Goal: Information Seeking & Learning: Compare options

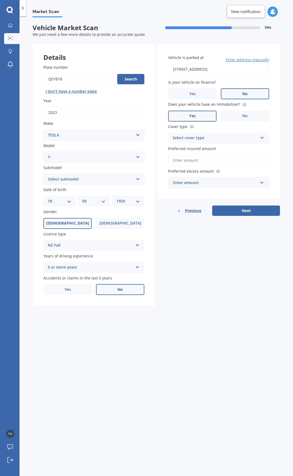
select select "TESLA"
select select "Y"
select select "18"
select select "09"
select select "1959"
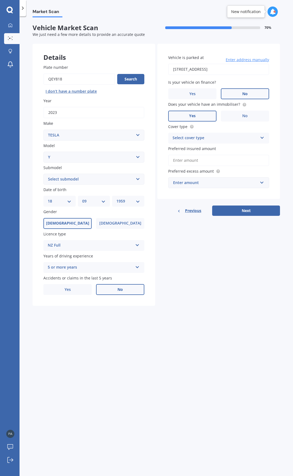
click at [196, 113] on label "Yes" at bounding box center [192, 116] width 48 height 11
click at [0, 0] on input "Yes" at bounding box center [0, 0] width 0 height 0
click at [201, 135] on div "Select cover type" at bounding box center [215, 138] width 85 height 7
click at [201, 135] on div "Comprehensive" at bounding box center [215, 138] width 85 height 7
click at [199, 138] on div "Select cover type" at bounding box center [216, 138] width 83 height 6
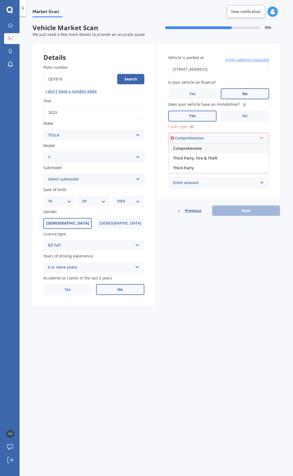
click at [194, 147] on span "Comprehensive" at bounding box center [187, 148] width 29 height 5
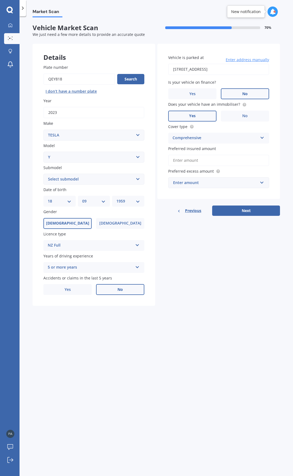
click at [192, 160] on input "Preferred insured amount" at bounding box center [218, 160] width 101 height 11
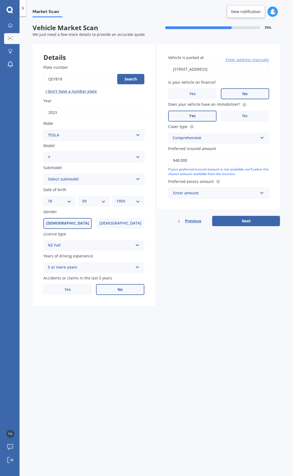
type input "$48,000"
click at [188, 192] on div "Enter amount" at bounding box center [215, 193] width 85 height 6
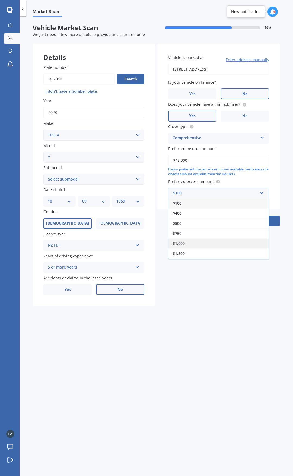
click at [185, 242] on span "$1,000" at bounding box center [179, 243] width 12 height 5
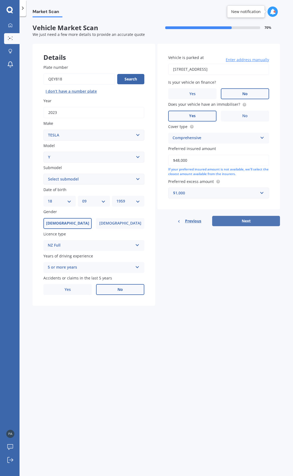
click at [242, 219] on button "Next" at bounding box center [246, 221] width 68 height 10
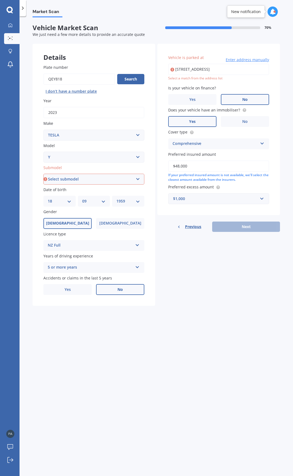
click at [86, 177] on select "Select submodel EV" at bounding box center [93, 179] width 101 height 11
select select "EV"
click at [43, 174] on select "Select submodel EV" at bounding box center [93, 179] width 101 height 11
type input "[STREET_ADDRESS]"
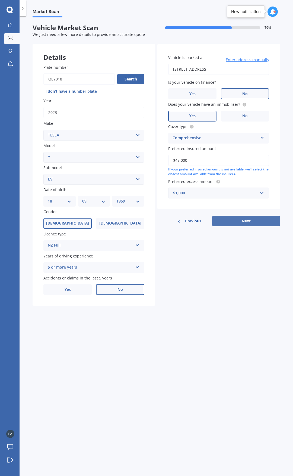
click at [238, 221] on button "Next" at bounding box center [246, 221] width 68 height 10
select select "18"
select select "09"
select select "1959"
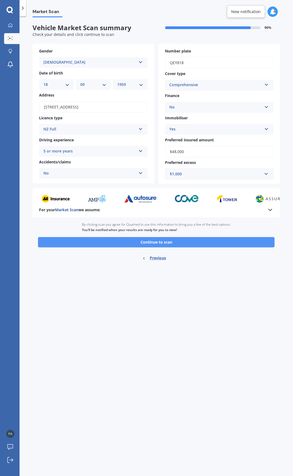
click at [160, 242] on button "Continue to scan" at bounding box center [156, 242] width 237 height 10
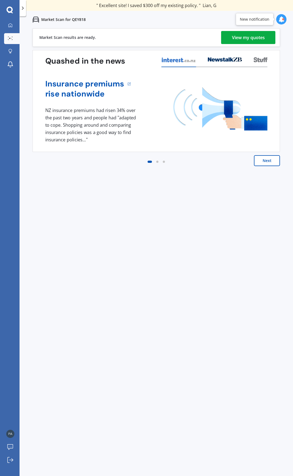
click at [241, 32] on div "View my quotes" at bounding box center [248, 37] width 33 height 13
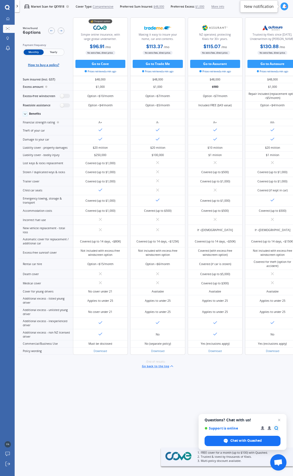
click at [53, 51] on span "Yearly" at bounding box center [54, 51] width 20 height 5
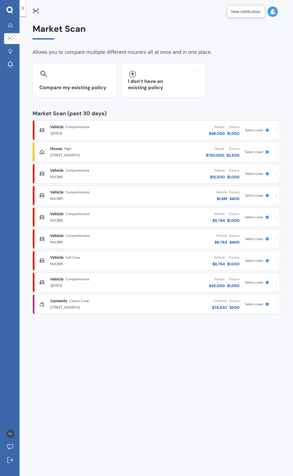
click at [277, 282] on icon at bounding box center [277, 282] width 2 height 4
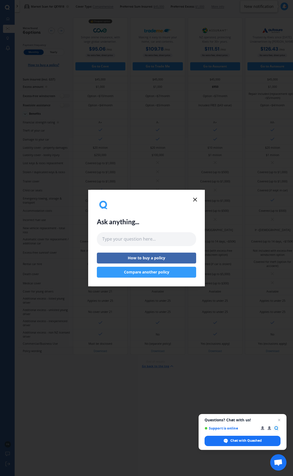
click at [195, 198] on icon at bounding box center [195, 199] width 7 height 7
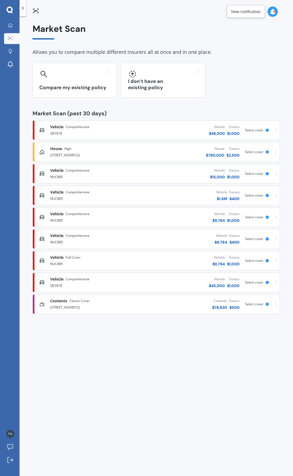
drag, startPoint x: 78, startPoint y: 151, endPoint x: 153, endPoint y: 361, distance: 222.8
click at [153, 361] on div "Market Scan Allows you to compare multiple different insurers all at once and i…" at bounding box center [157, 246] width 274 height 459
click at [23, 9] on polyline at bounding box center [22, 8] width 1 height 3
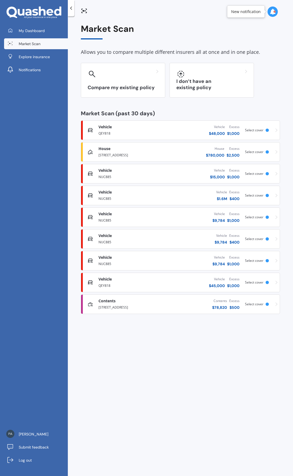
click at [27, 41] on span "Market Scan" at bounding box center [30, 43] width 22 height 5
click at [270, 104] on div "Market Scan Allows you to compare multiple different insurers all at once and i…" at bounding box center [180, 169] width 199 height 290
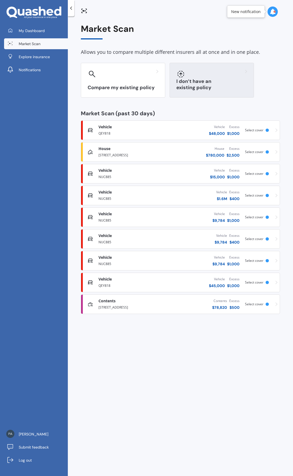
click at [181, 72] on icon at bounding box center [181, 74] width 7 height 7
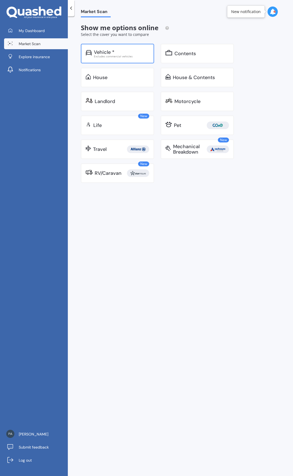
click at [113, 53] on div "Vehicle *" at bounding box center [104, 51] width 21 height 5
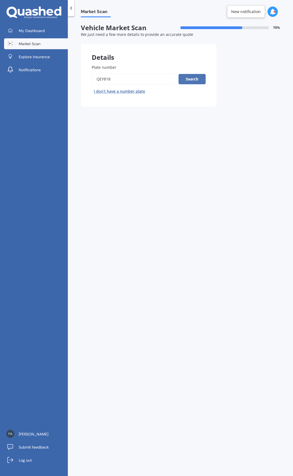
click at [187, 79] on button "Search" at bounding box center [192, 79] width 27 height 10
select select "TESLA"
select select "Y"
select select "18"
select select "09"
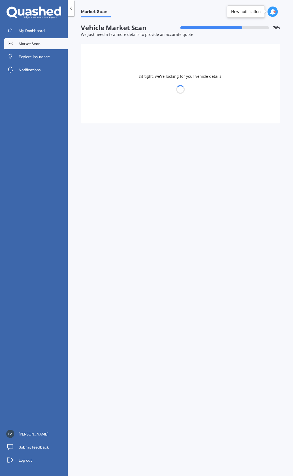
select select "1959"
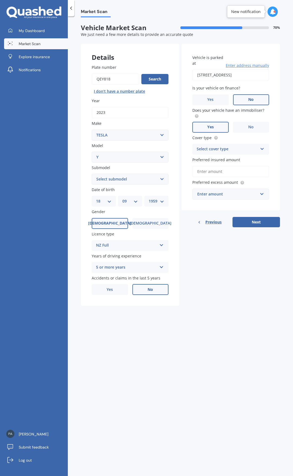
click at [160, 180] on select "Select submodel EV" at bounding box center [130, 179] width 77 height 11
select select "EV"
click at [92, 174] on select "Select submodel EV" at bounding box center [130, 179] width 77 height 11
click at [224, 171] on input "Preferred insured amount" at bounding box center [231, 171] width 77 height 11
type input "$48,000"
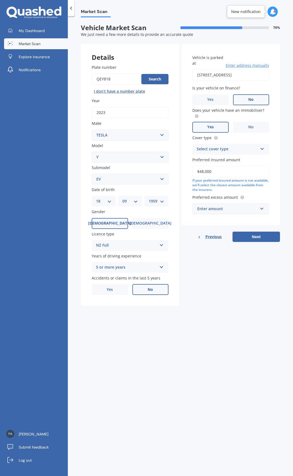
click at [211, 210] on div "Enter amount" at bounding box center [227, 209] width 61 height 6
click at [207, 240] on div "$500" at bounding box center [231, 239] width 76 height 10
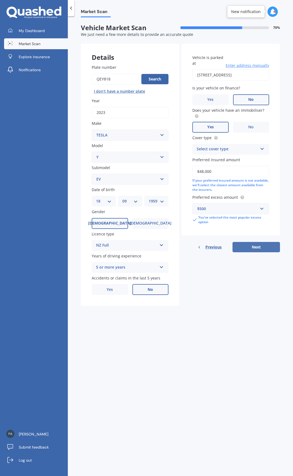
click at [256, 248] on button "Next" at bounding box center [257, 247] width 48 height 10
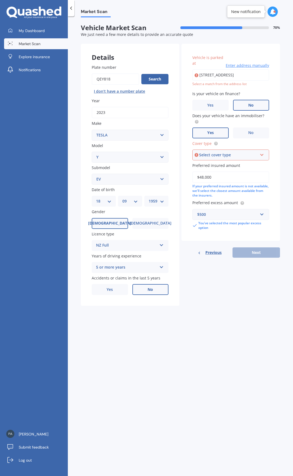
click at [245, 153] on div "Select cover type" at bounding box center [228, 155] width 58 height 6
click at [221, 165] on span "Comprehensive" at bounding box center [211, 164] width 29 height 5
click at [234, 74] on input "[STREET_ADDRESS]" at bounding box center [231, 74] width 77 height 11
type input "[STREET_ADDRESS]"
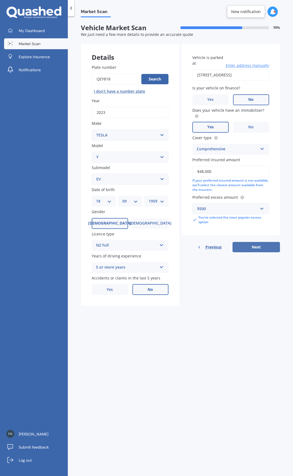
click at [259, 246] on button "Next" at bounding box center [257, 247] width 48 height 10
select select "18"
select select "09"
select select "1959"
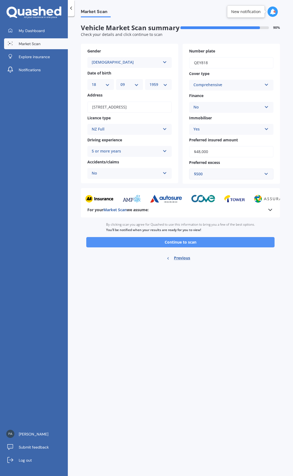
click at [167, 243] on button "Continue to scan" at bounding box center [180, 242] width 189 height 10
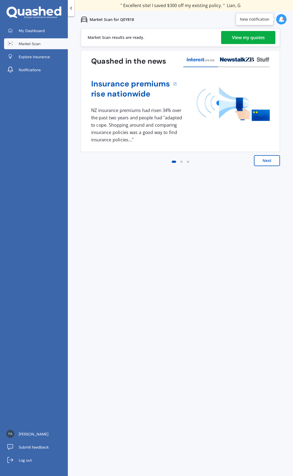
click at [249, 37] on div "View my quotes" at bounding box center [248, 37] width 33 height 13
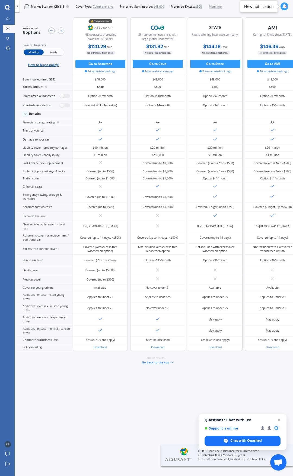
click at [57, 52] on span "Yearly" at bounding box center [54, 51] width 20 height 5
